Goal: Navigation & Orientation: Find specific page/section

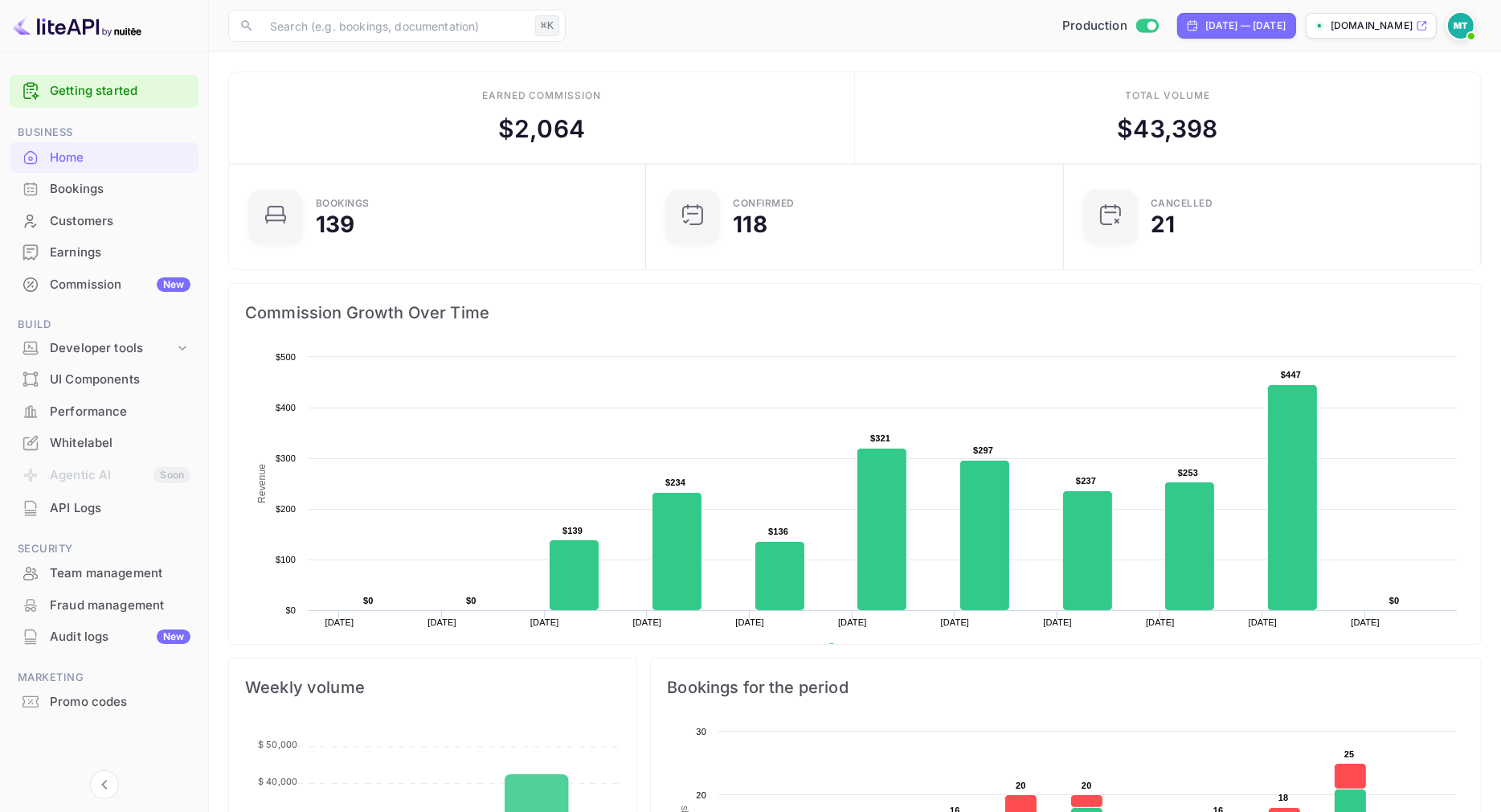
scroll to position [261, 409]
click at [1367, 28] on p "[DOMAIN_NAME]" at bounding box center [1372, 26] width 82 height 15
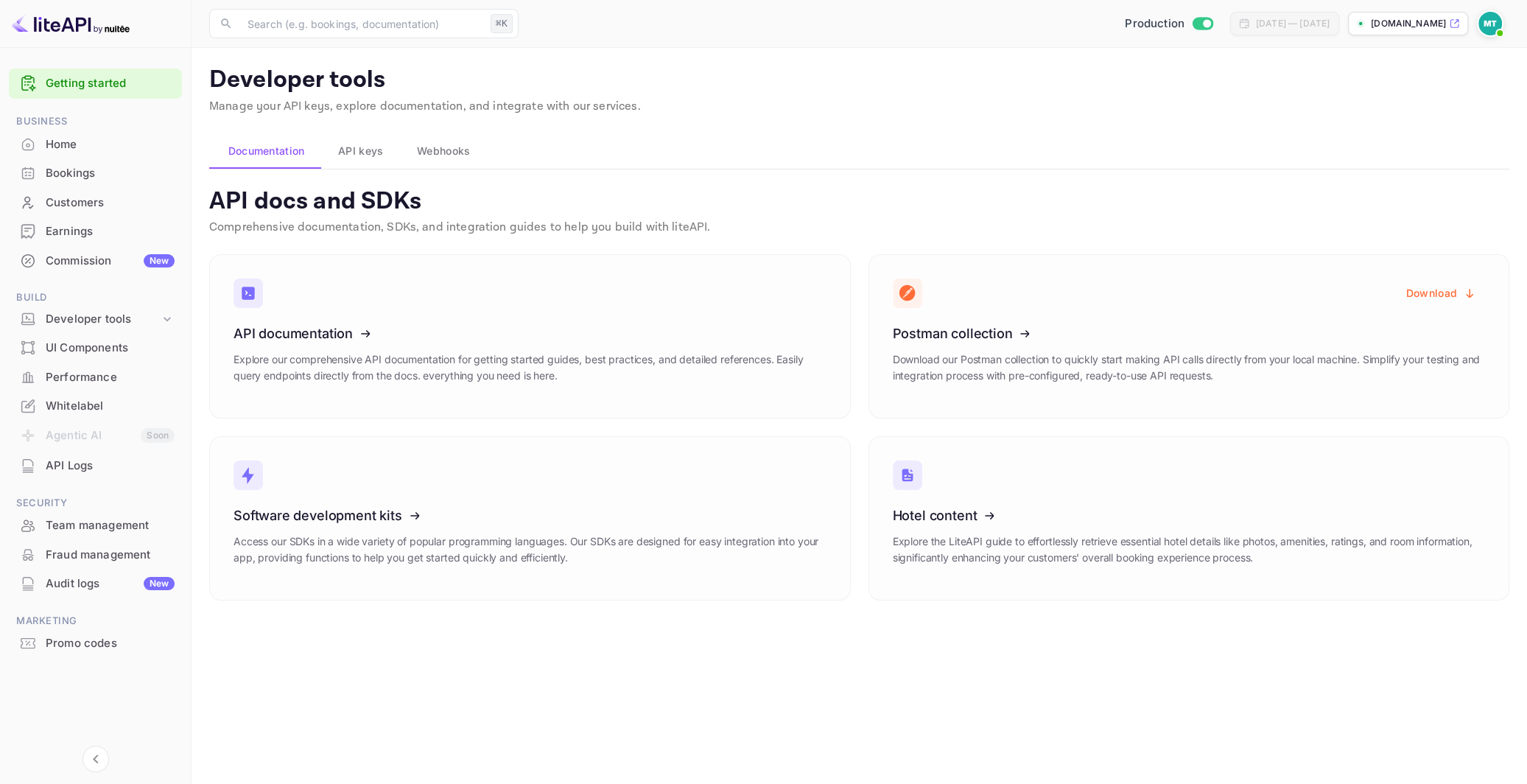
click at [83, 153] on div "Home" at bounding box center [95, 145] width 173 height 29
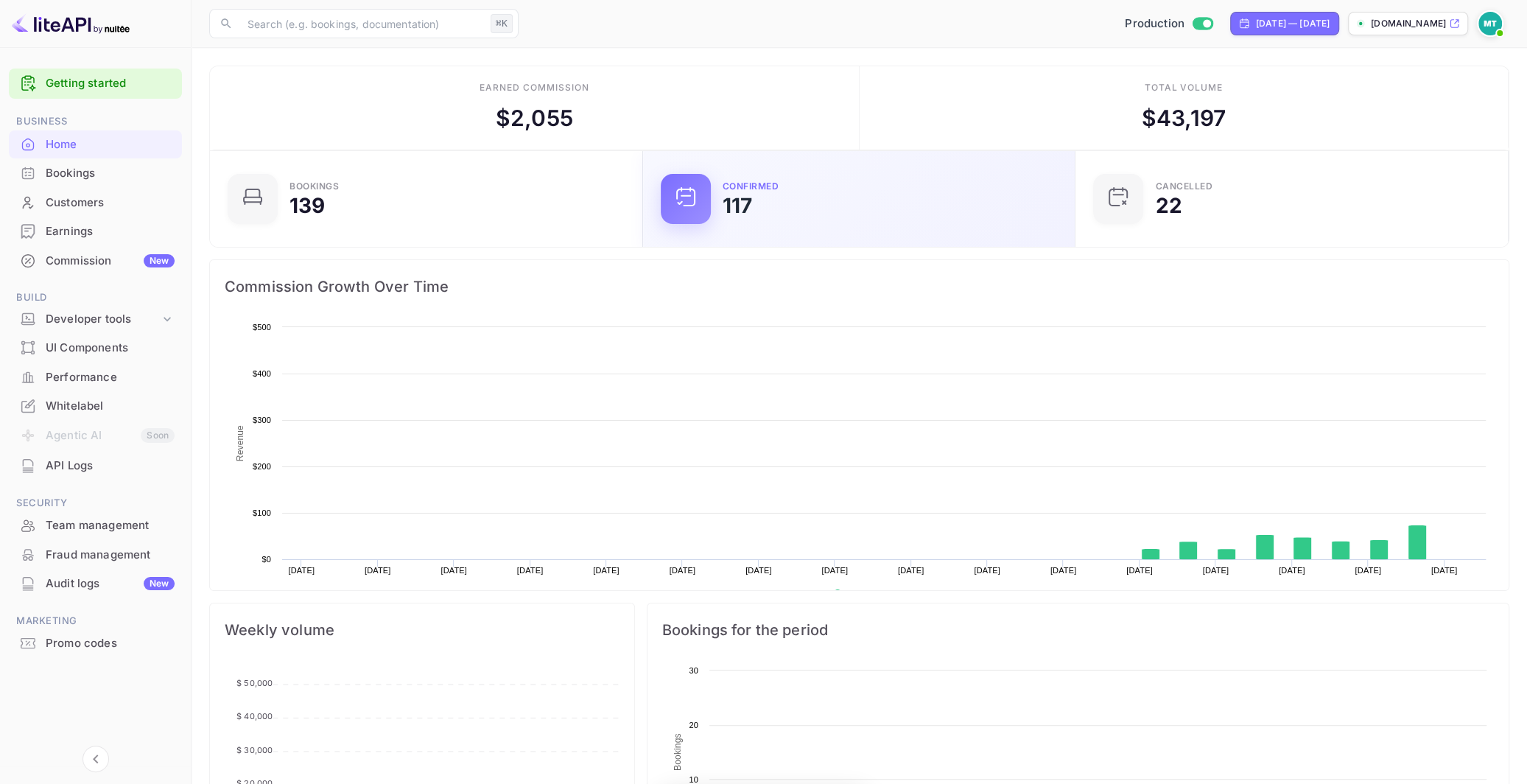
scroll to position [240, 424]
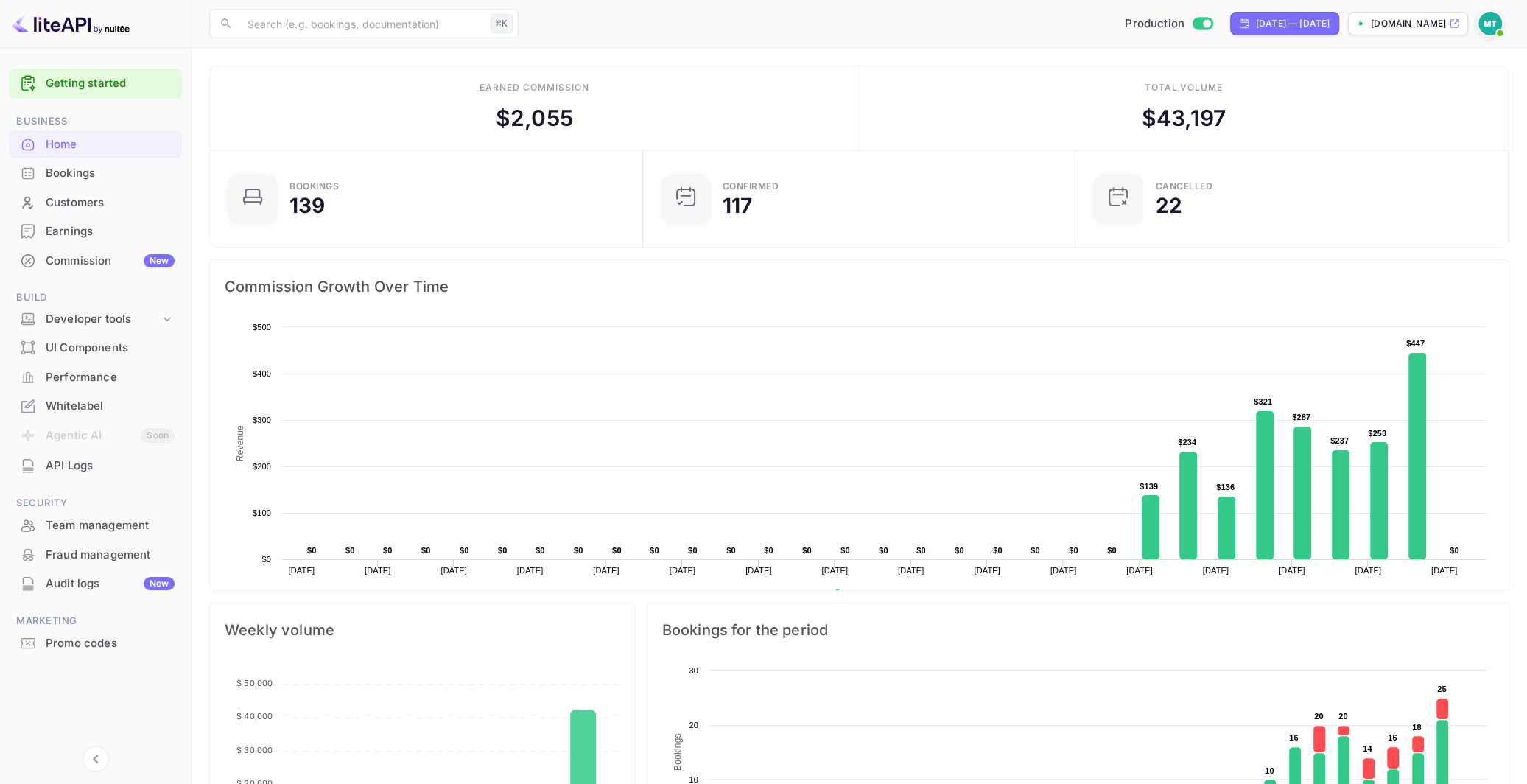
click at [111, 172] on div "Bookings" at bounding box center [109, 173] width 129 height 17
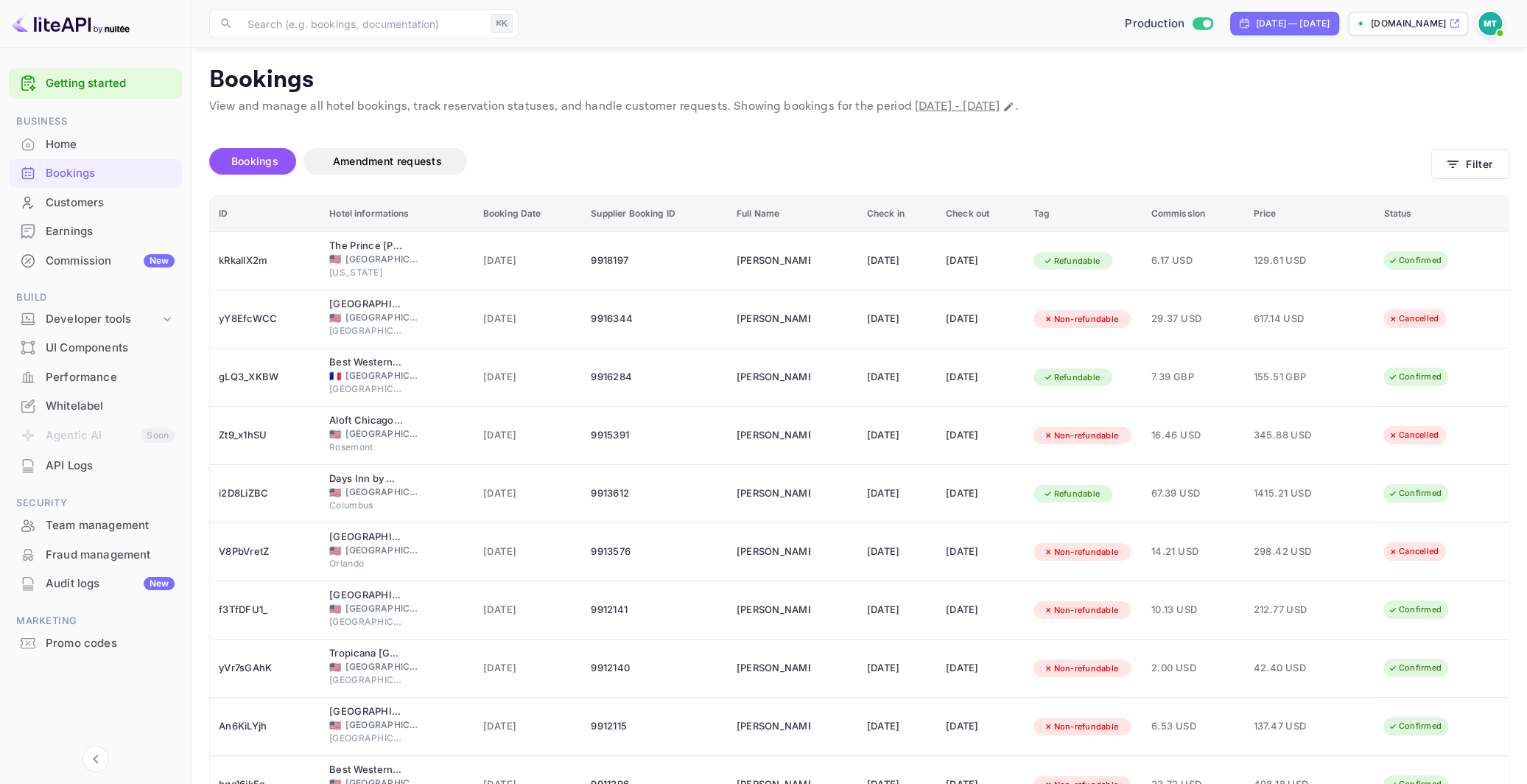
scroll to position [90, 0]
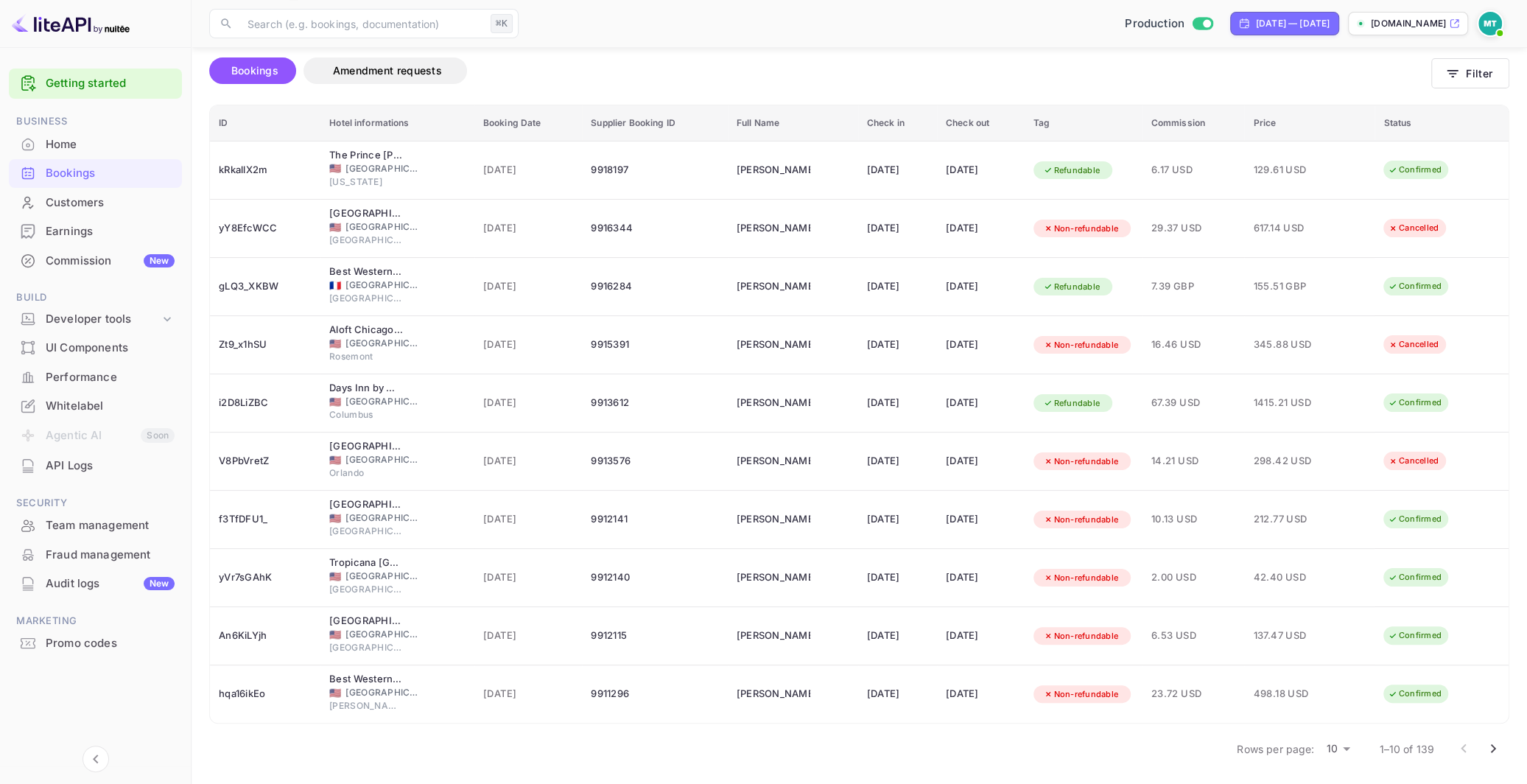
click at [1340, 741] on body "Getting started Business Home Bookings Customers Earnings Commission New Build …" at bounding box center [764, 347] width 1527 height 875
click at [1340, 754] on li "50" at bounding box center [1339, 758] width 38 height 26
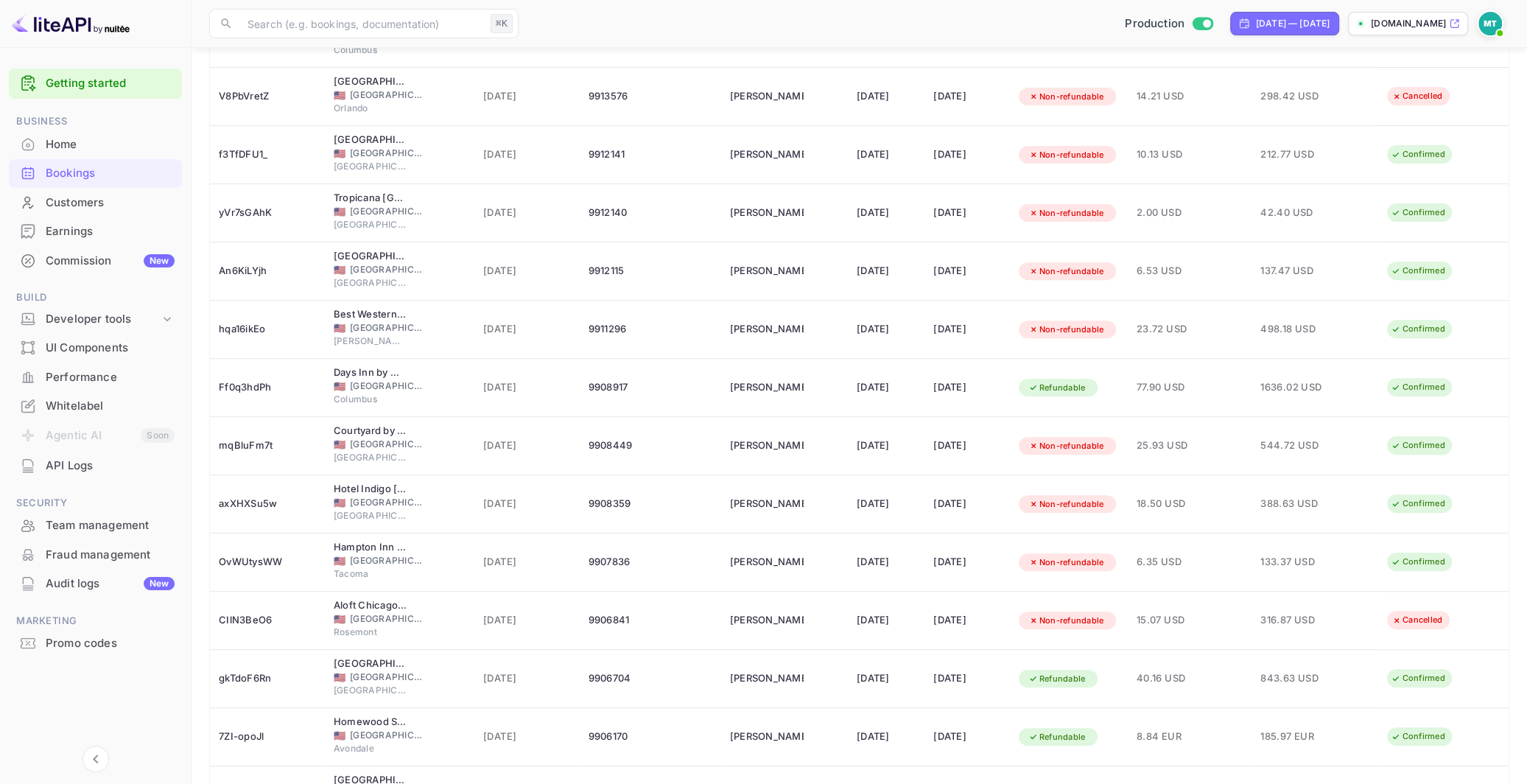
scroll to position [0, 0]
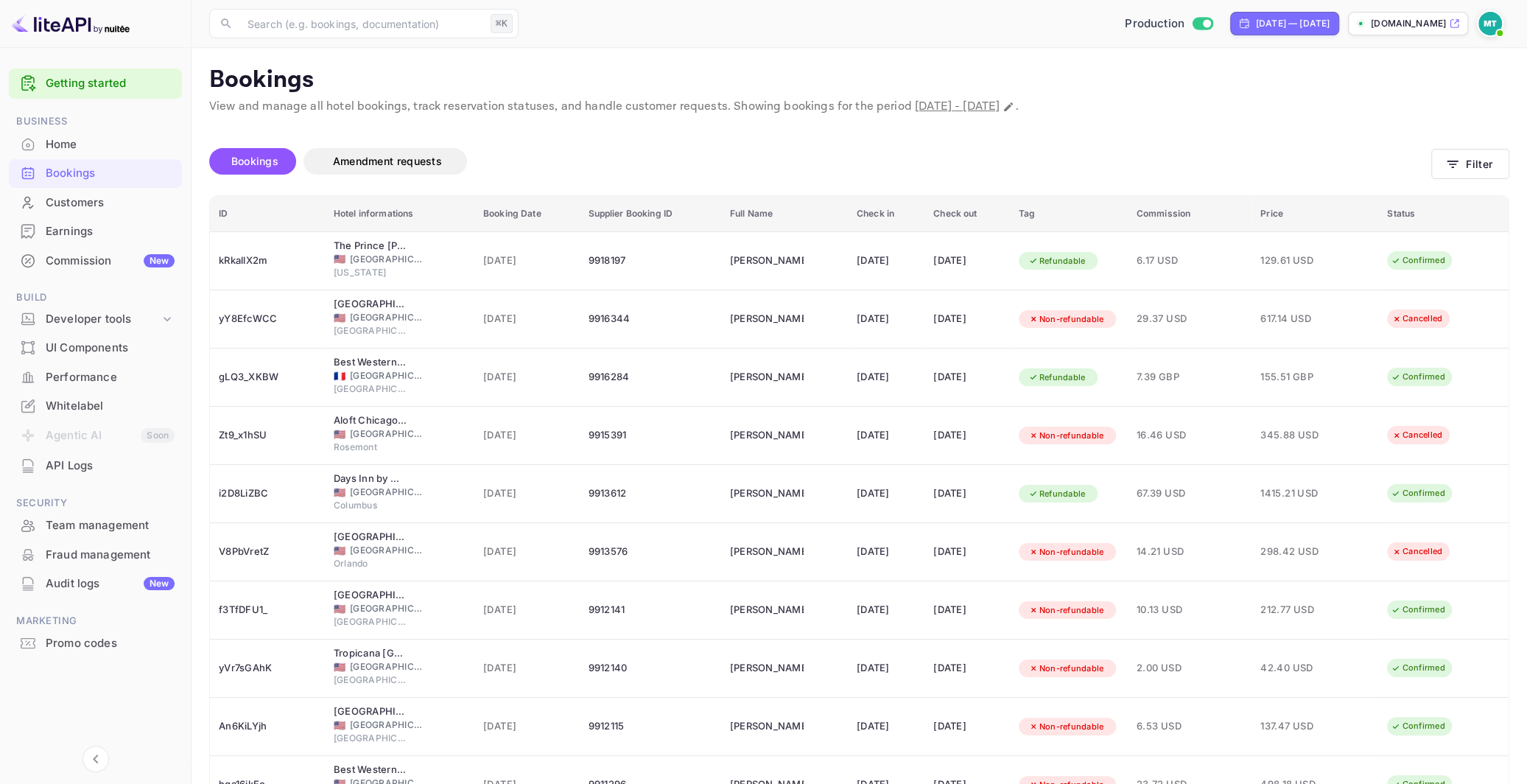
click at [831, 15] on div "Production [DATE] — [DATE] [DOMAIN_NAME]" at bounding box center [1017, 23] width 985 height 26
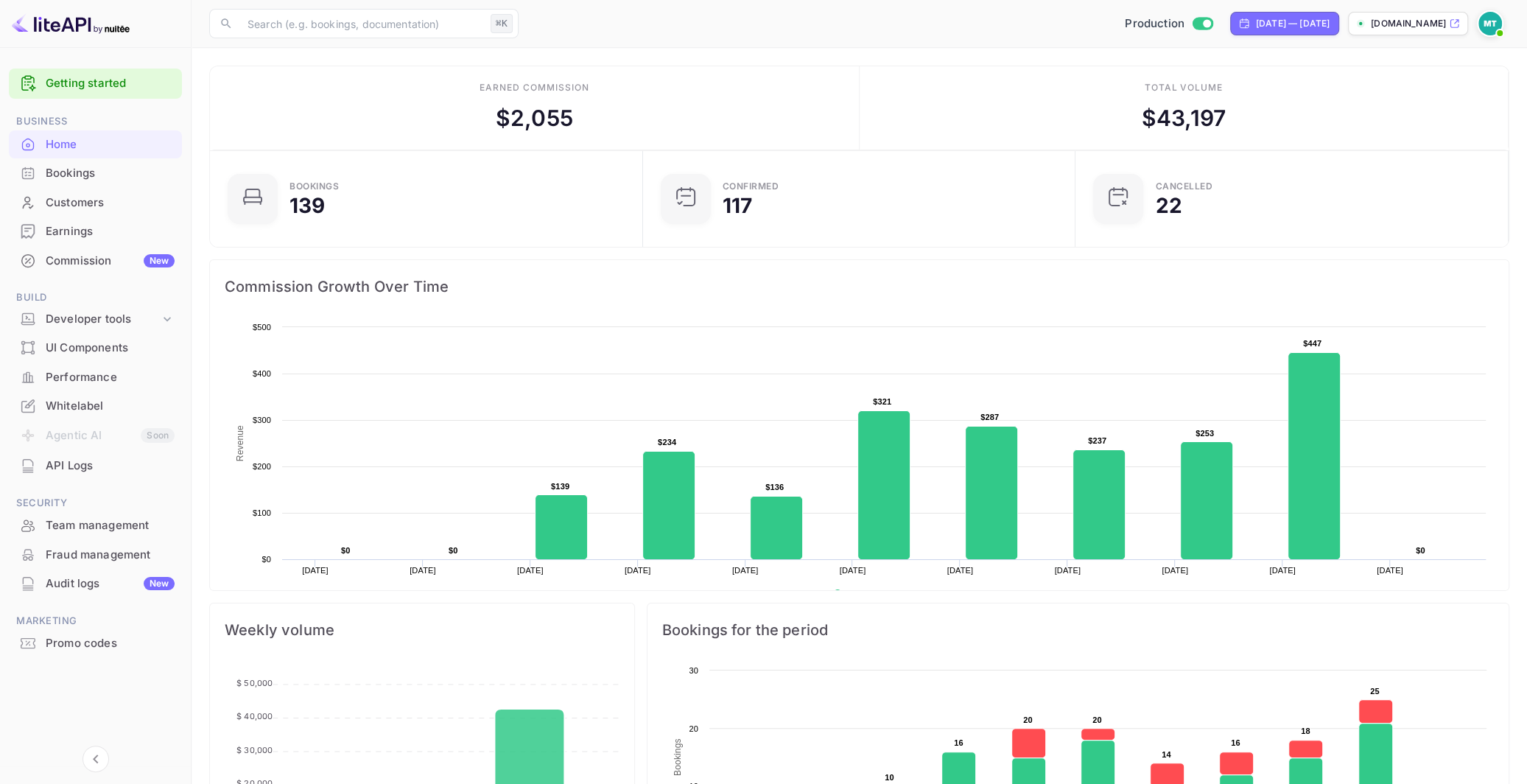
scroll to position [240, 424]
